Goal: Task Accomplishment & Management: Use online tool/utility

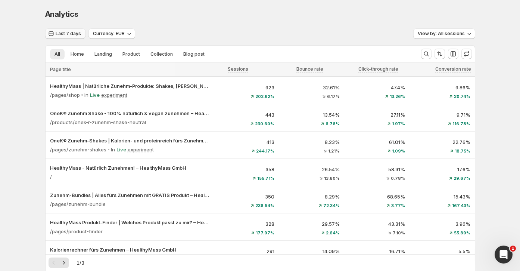
click at [50, 32] on icon "button" at bounding box center [50, 33] width 7 height 7
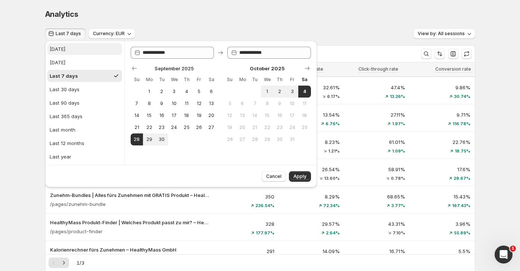
click at [71, 53] on button "Today" at bounding box center [84, 49] width 75 height 12
type input "**********"
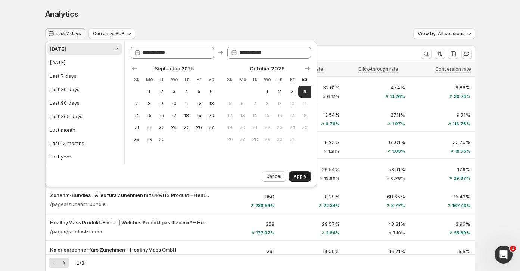
click at [308, 176] on button "Apply" at bounding box center [300, 176] width 22 height 10
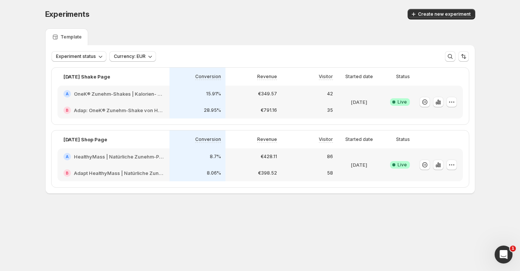
click at [128, 171] on h2 "Adapt HealthyMass | Natürliche Zunehm-Produkte: Shakes, [PERSON_NAME] & mehr" at bounding box center [119, 172] width 90 height 7
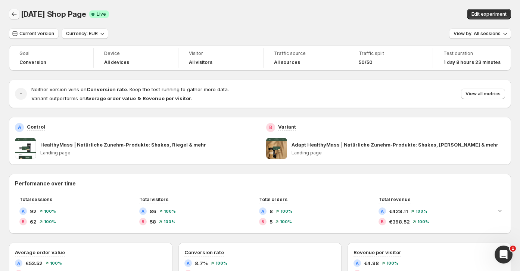
click at [18, 15] on icon "Back" at bounding box center [13, 13] width 7 height 7
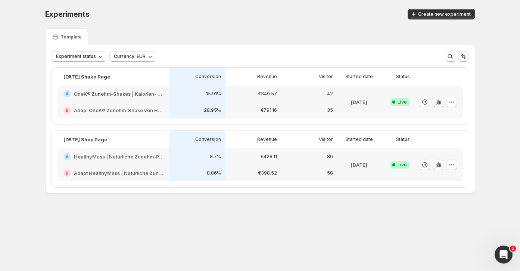
click at [159, 95] on h2 "OneK® Zunehm-Shakes | Kalorien- und proteinreich fürs Zunehmen" at bounding box center [119, 93] width 90 height 7
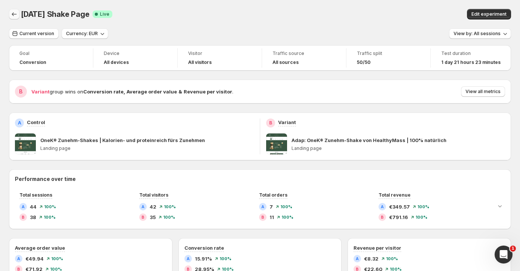
click at [14, 12] on icon "Back" at bounding box center [13, 13] width 7 height 7
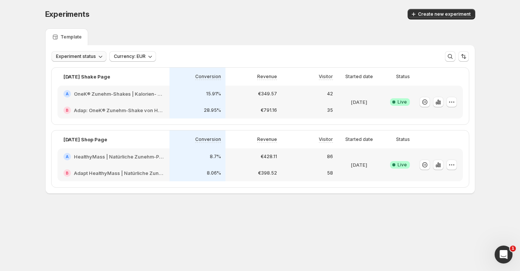
click at [84, 59] on span "Experiment status" at bounding box center [76, 56] width 40 height 6
click at [116, 37] on div "Template" at bounding box center [260, 36] width 430 height 17
click at [128, 54] on span "Currency: EUR" at bounding box center [130, 56] width 32 height 6
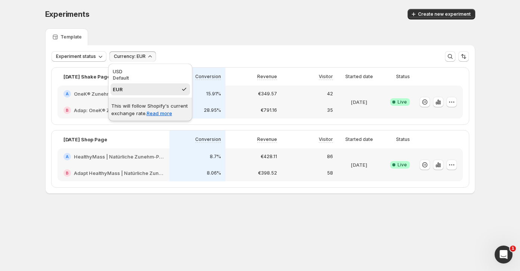
click at [154, 25] on div "Experiments. This page is ready Experiments Create new experiment" at bounding box center [260, 14] width 430 height 28
